Goal: Task Accomplishment & Management: Manage account settings

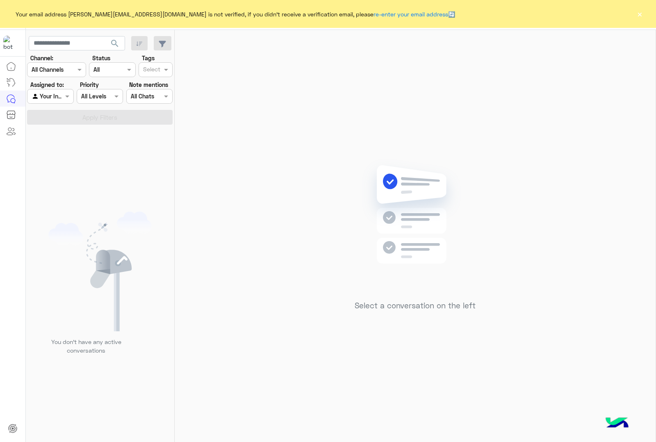
click at [638, 10] on button "×" at bounding box center [639, 14] width 8 height 8
click at [638, 13] on button "×" at bounding box center [639, 14] width 8 height 8
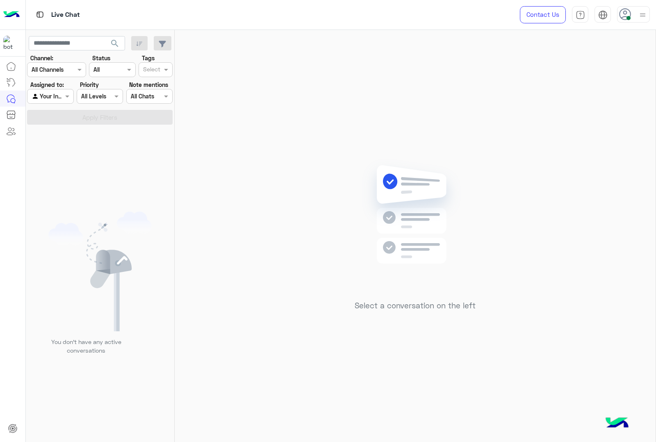
click at [641, 15] on img at bounding box center [642, 15] width 10 height 10
click at [575, 117] on label "Offline" at bounding box center [598, 116] width 89 height 15
click at [644, 13] on img at bounding box center [642, 15] width 9 height 9
